Goal: Task Accomplishment & Management: Manage account settings

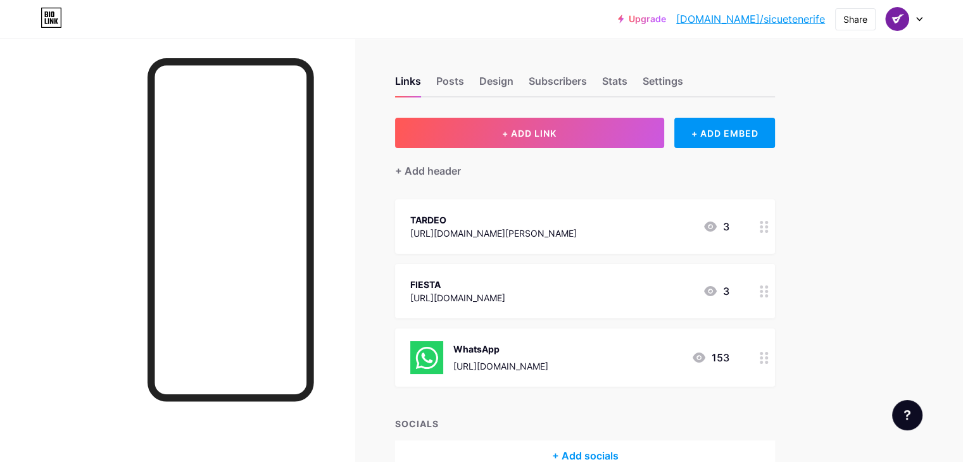
click at [769, 224] on icon at bounding box center [764, 227] width 9 height 12
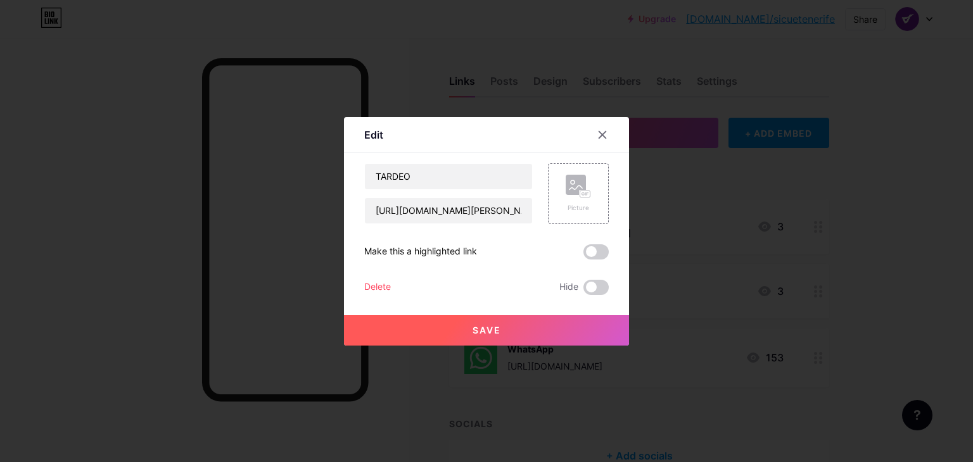
click at [372, 289] on div "Delete" at bounding box center [377, 287] width 27 height 15
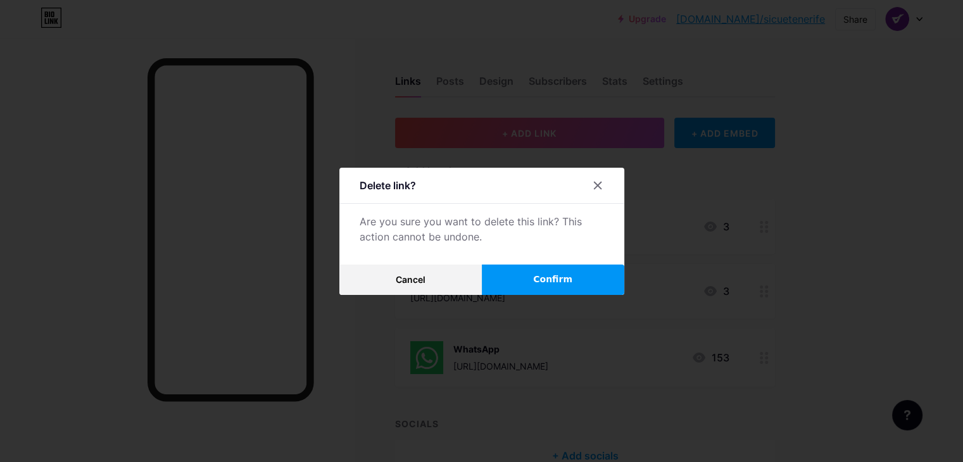
click at [515, 277] on button "Confirm" at bounding box center [553, 280] width 142 height 30
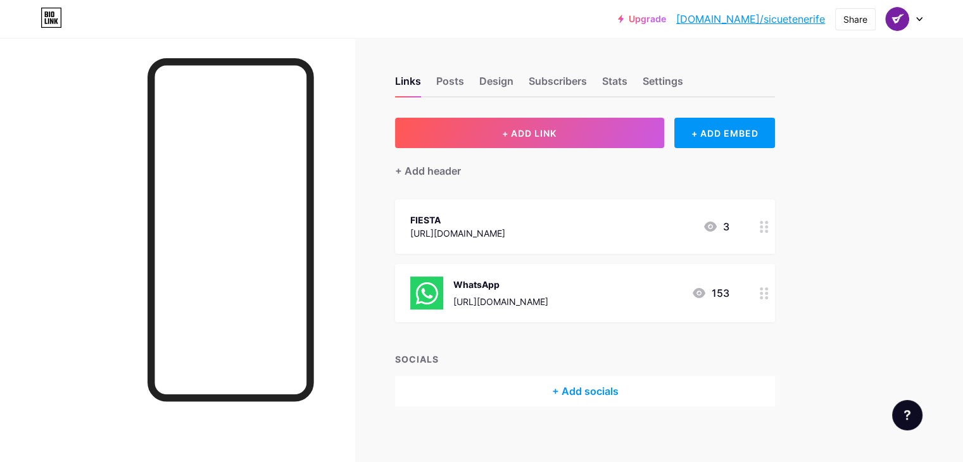
click at [769, 223] on icon at bounding box center [764, 227] width 9 height 12
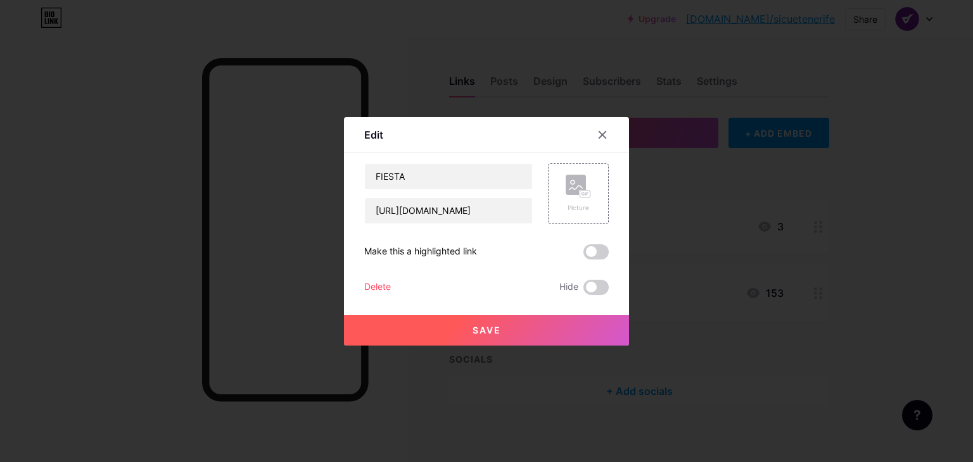
click at [386, 287] on div "Delete" at bounding box center [377, 287] width 27 height 15
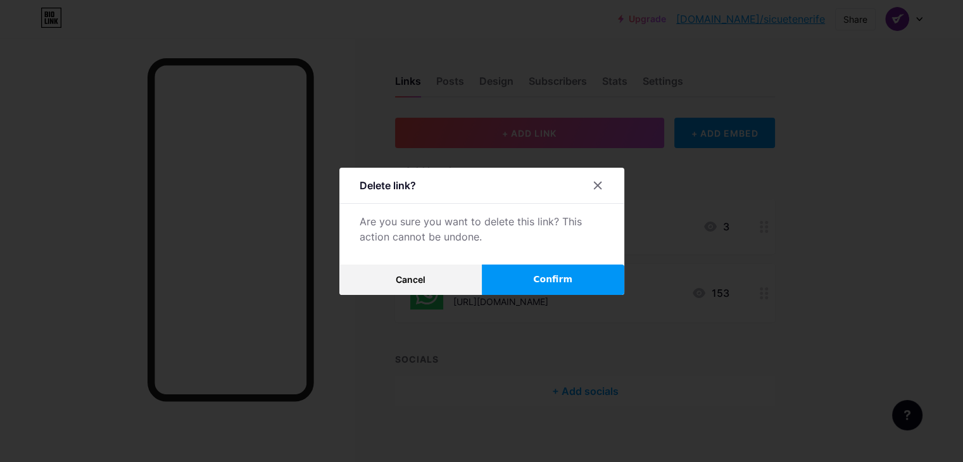
click at [542, 293] on button "Confirm" at bounding box center [553, 280] width 142 height 30
